Goal: Check status

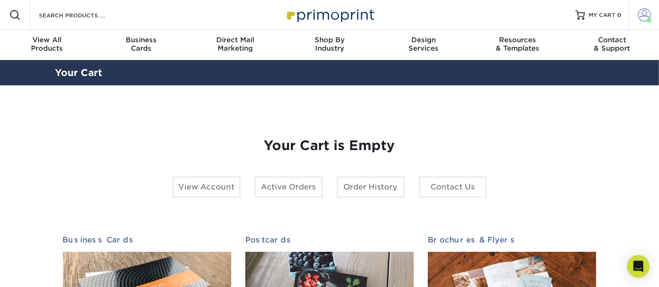
click at [639, 16] on span at bounding box center [644, 14] width 13 height 13
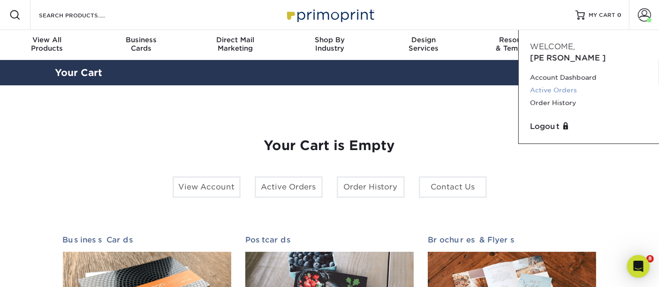
click at [557, 84] on link "Active Orders" at bounding box center [589, 90] width 118 height 13
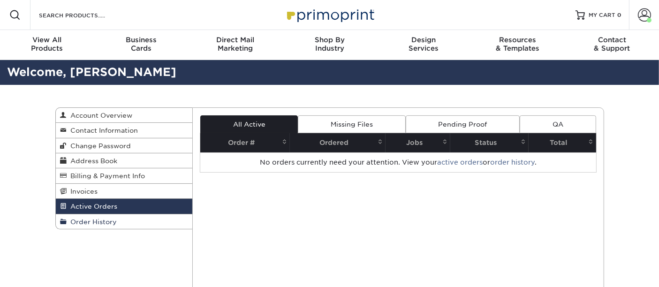
click at [108, 218] on span "Order History" at bounding box center [92, 222] width 50 height 8
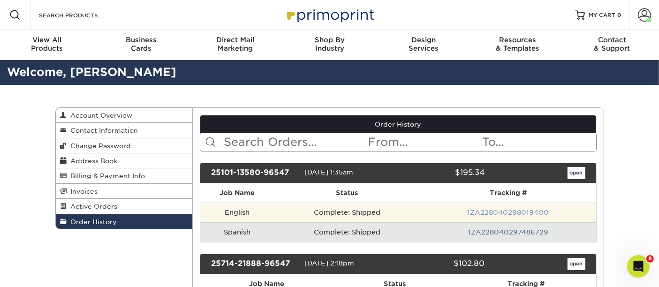
click at [501, 211] on link "1ZA228040298019400" at bounding box center [508, 213] width 82 height 8
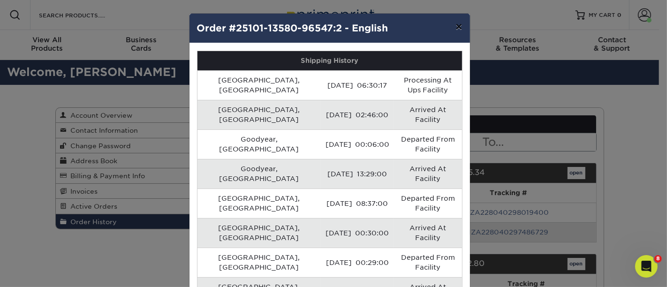
click at [456, 28] on button "×" at bounding box center [459, 27] width 22 height 26
